Goal: Find specific page/section: Find specific page/section

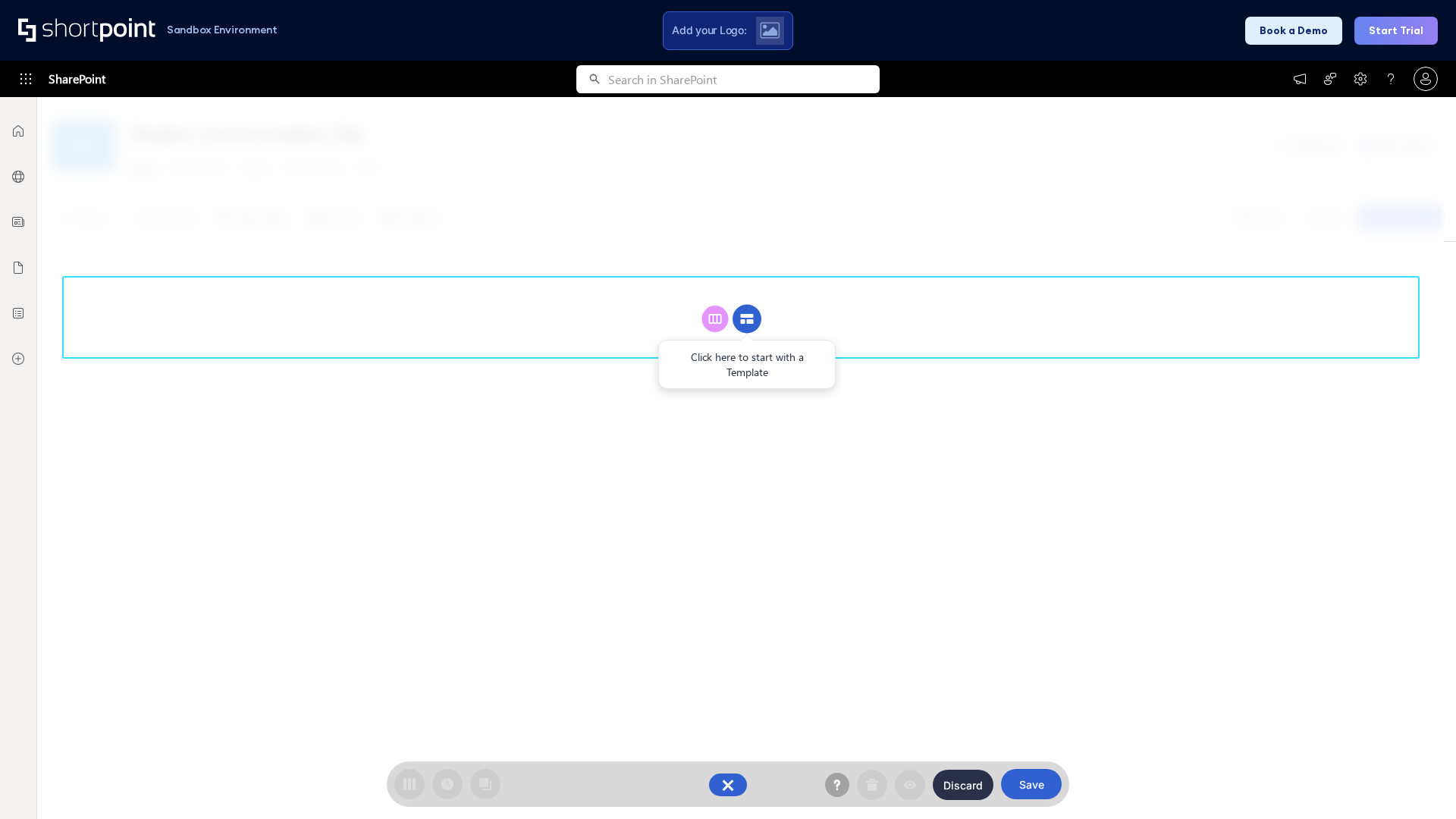
click at [747, 318] on circle at bounding box center [747, 319] width 29 height 29
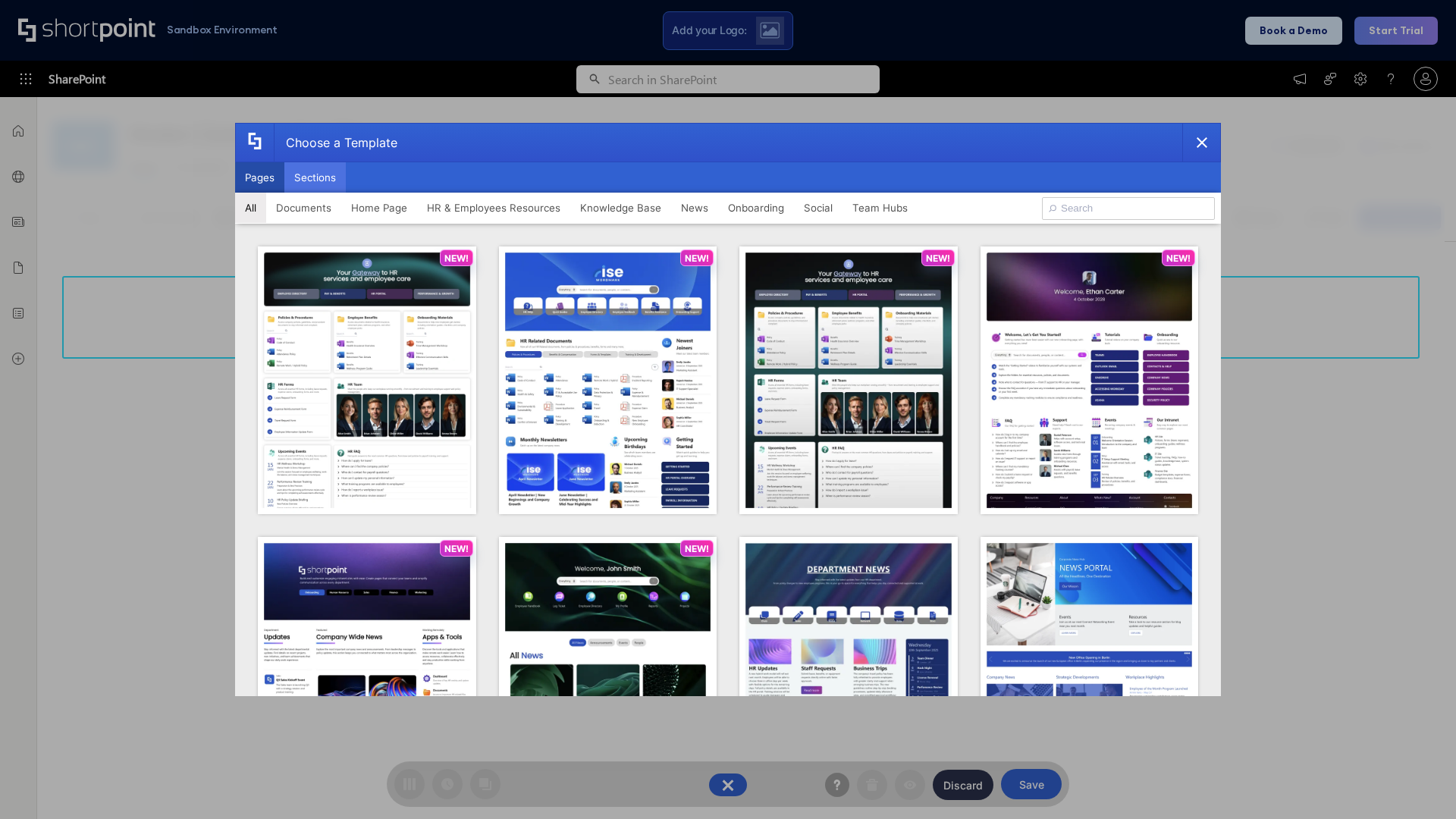
click at [315, 177] on button "Sections" at bounding box center [314, 177] width 61 height 30
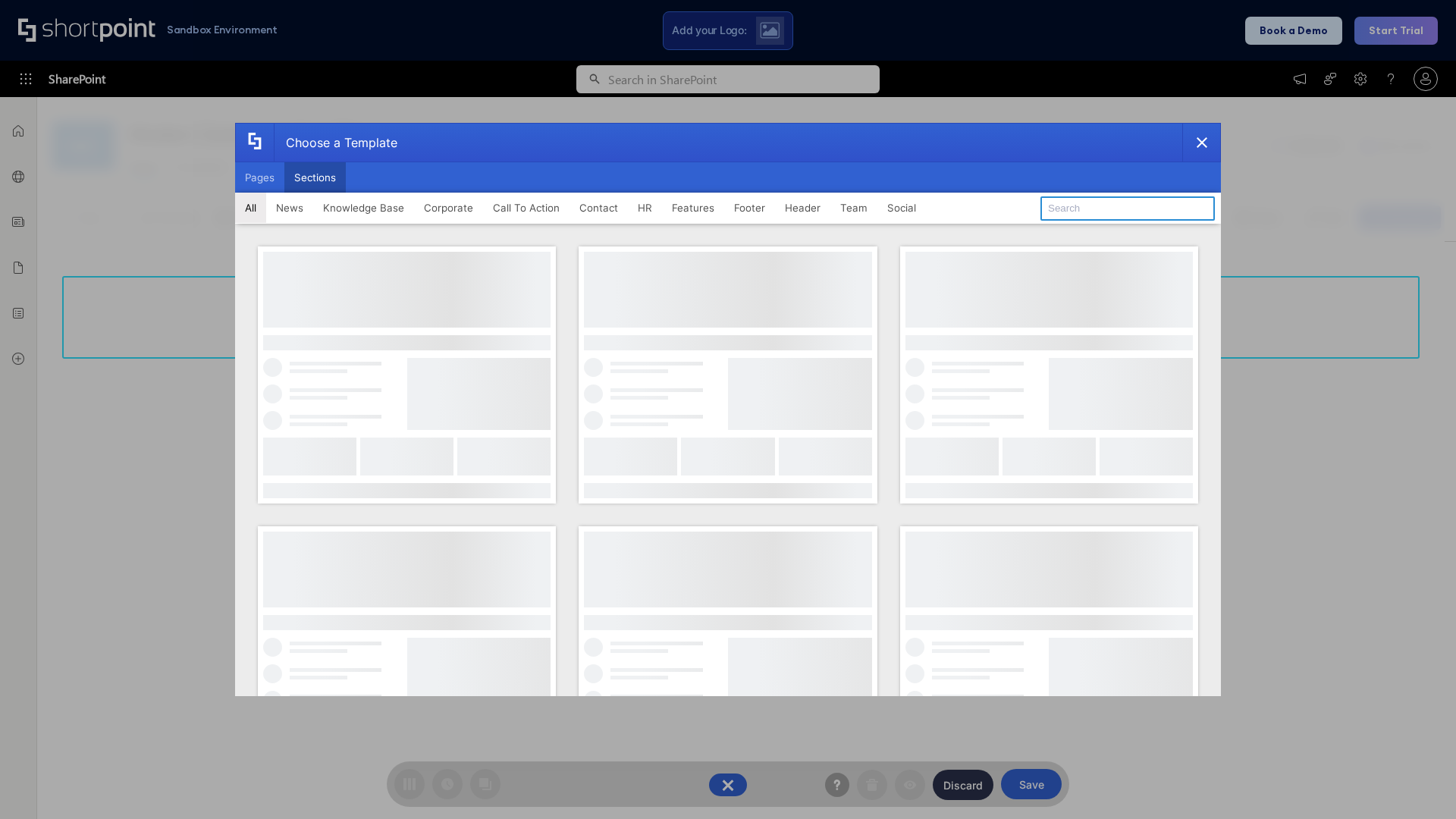
type input "Social Intranet"
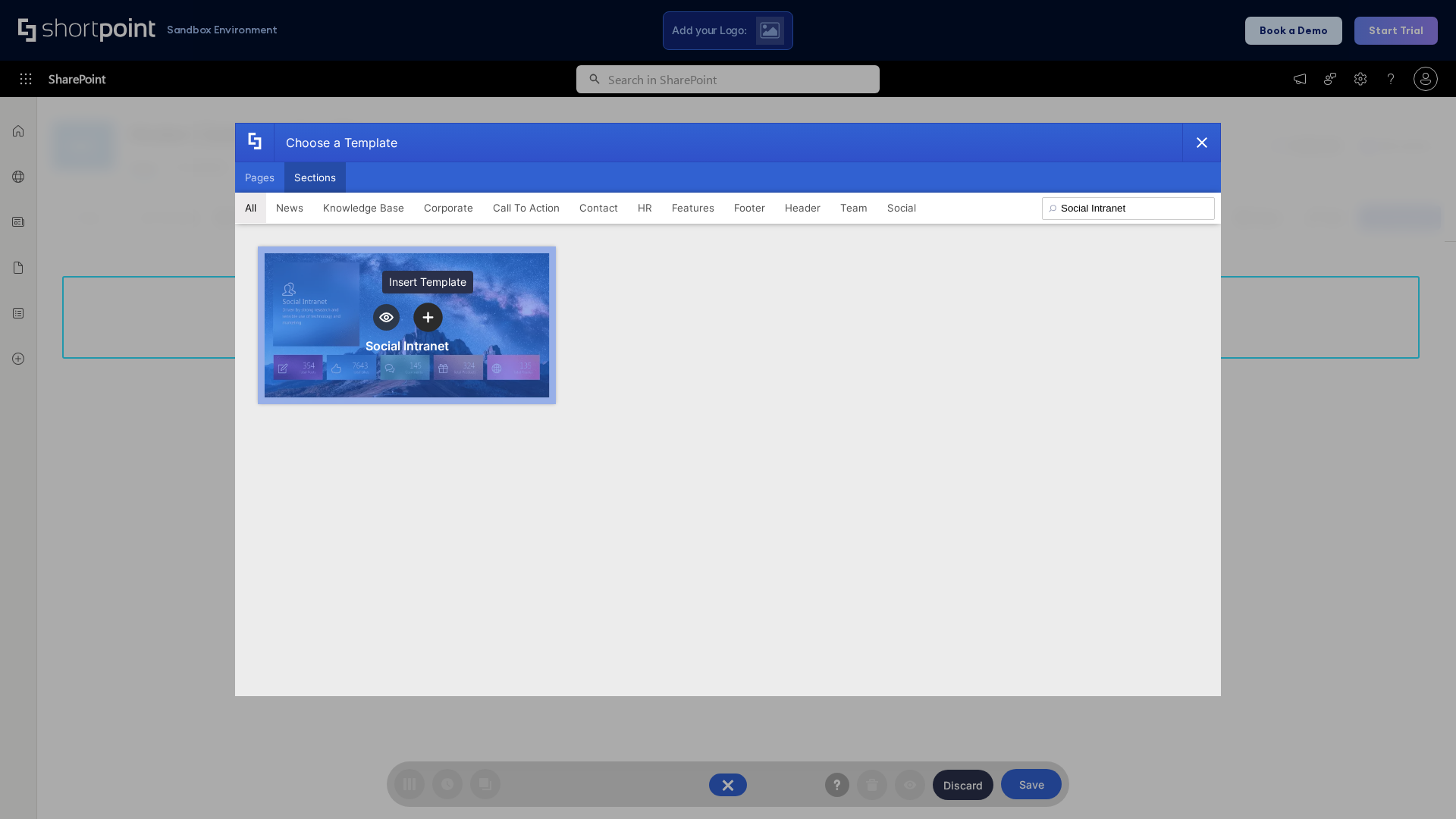
click at [428, 317] on icon "template selector" at bounding box center [427, 318] width 10 height 10
